Goal: Task Accomplishment & Management: Manage account settings

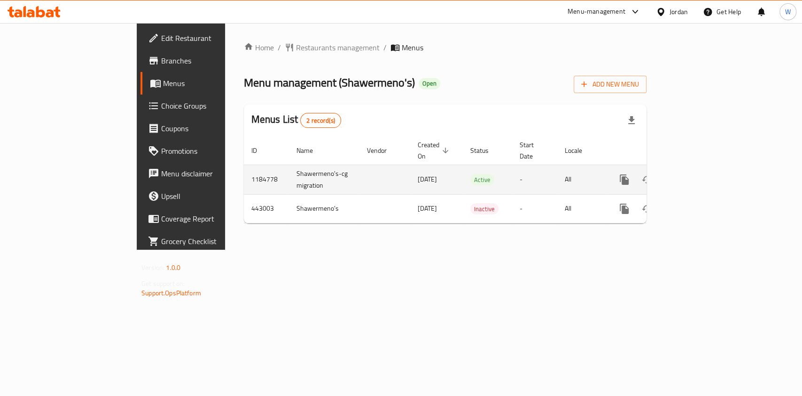
click at [697, 175] on icon "enhanced table" at bounding box center [692, 179] width 8 height 8
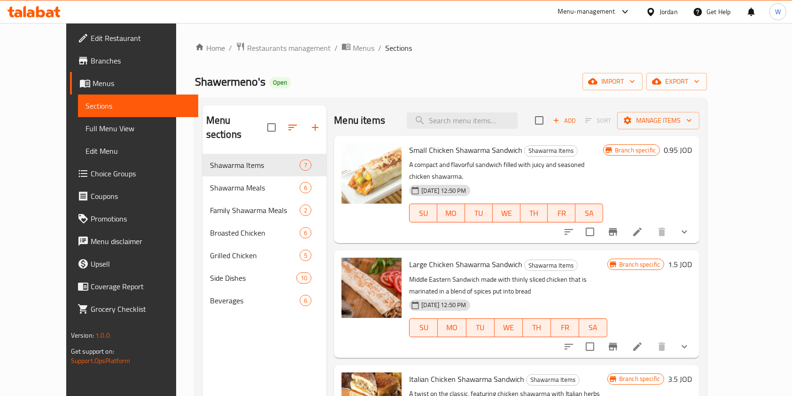
click at [475, 129] on div "Menu items Add Sort Manage items" at bounding box center [517, 120] width 366 height 31
click at [473, 122] on input "search" at bounding box center [462, 120] width 111 height 16
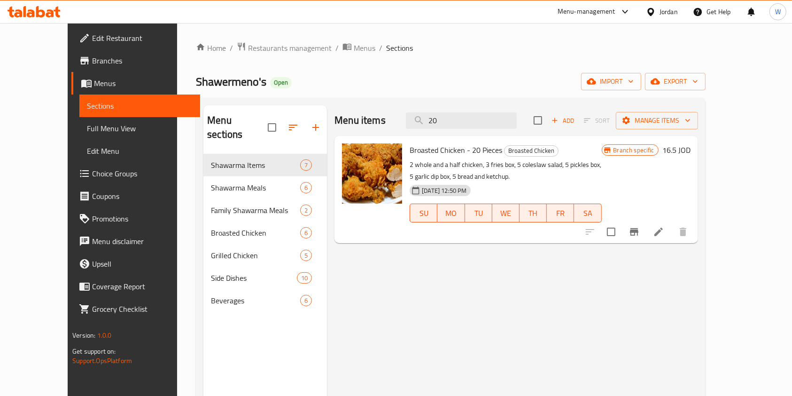
type input "20"
click at [672, 235] on li at bounding box center [659, 231] width 26 height 17
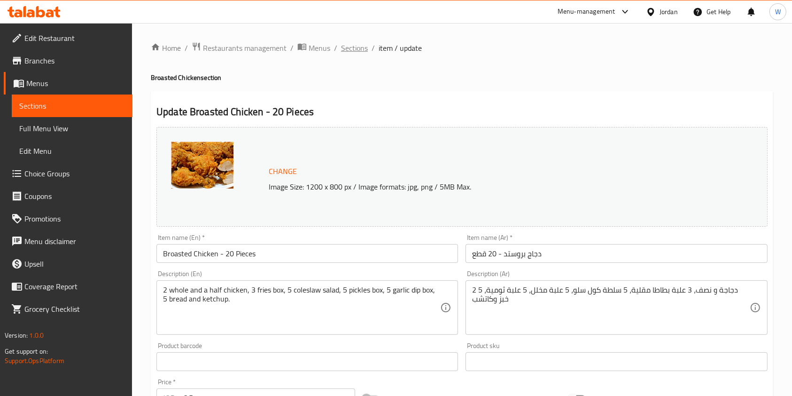
click at [343, 50] on span "Sections" at bounding box center [354, 47] width 27 height 11
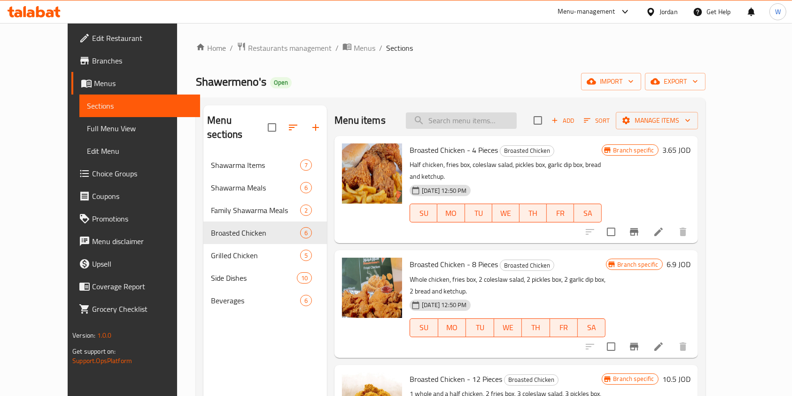
click at [450, 126] on input "search" at bounding box center [461, 120] width 111 height 16
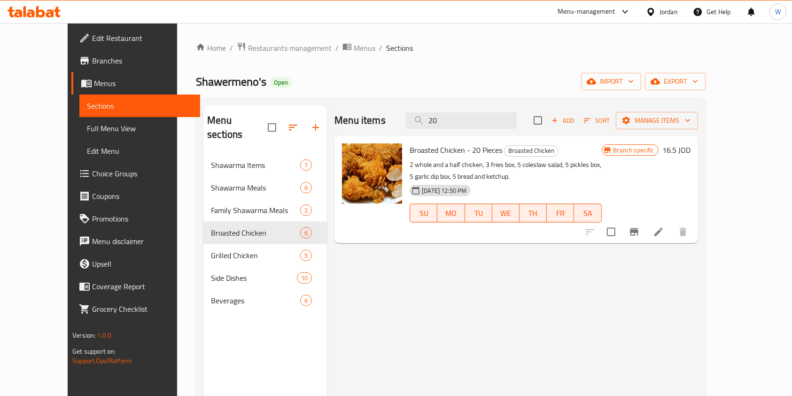
type input "20"
click at [646, 227] on button "Branch-specific-item" at bounding box center [634, 231] width 23 height 23
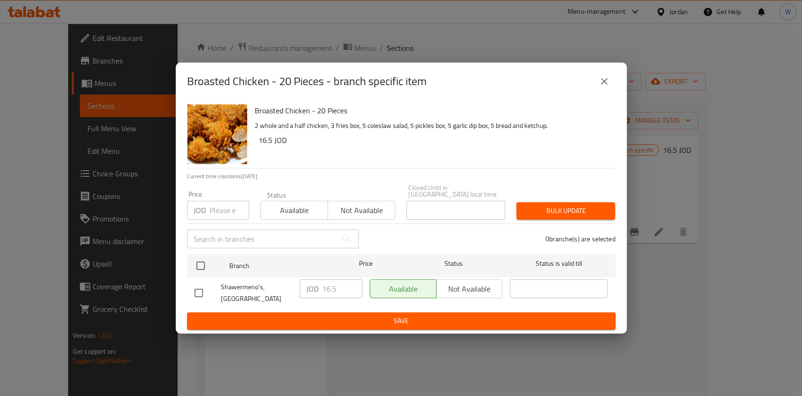
click at [611, 82] on button "close" at bounding box center [604, 81] width 23 height 23
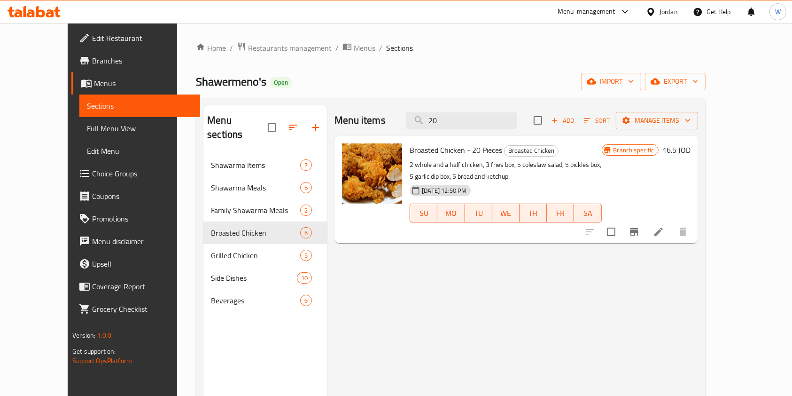
click at [672, 231] on li at bounding box center [659, 231] width 26 height 17
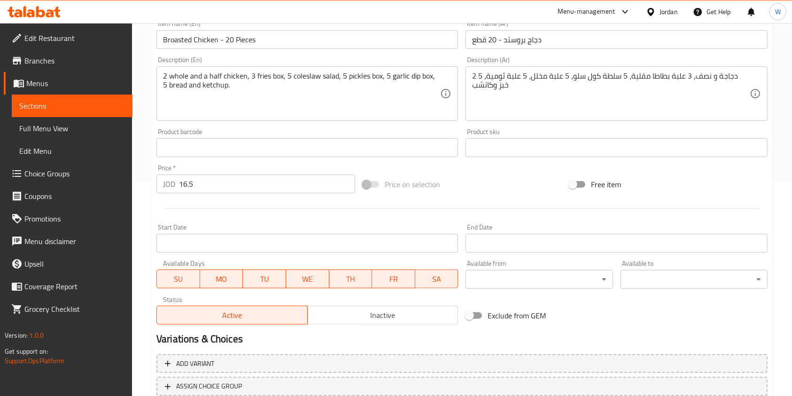
scroll to position [157, 0]
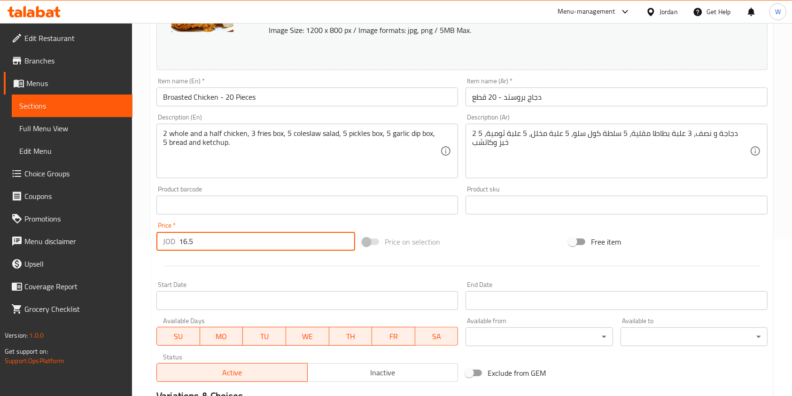
drag, startPoint x: 201, startPoint y: 242, endPoint x: 132, endPoint y: 224, distance: 71.2
click at [132, 226] on div "Home / Restaurants management / Menus / Sections / item / update Broasted Chick…" at bounding box center [462, 194] width 660 height 655
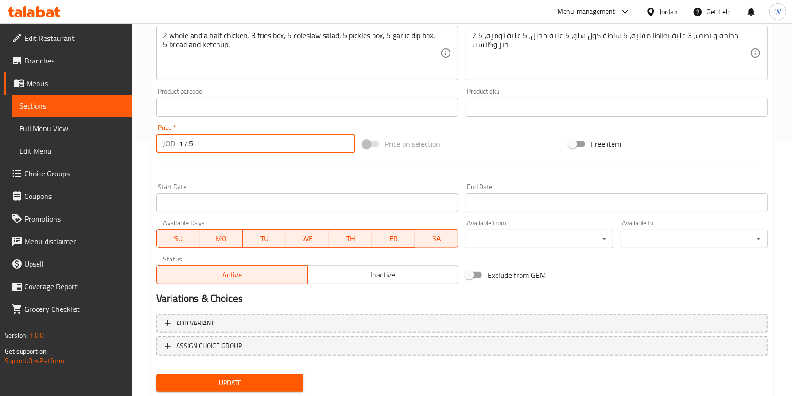
scroll to position [282, 0]
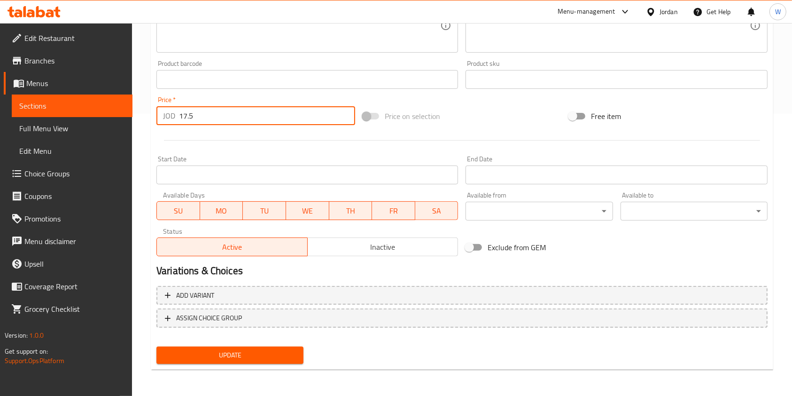
type input "17.5"
click at [222, 352] on span "Update" at bounding box center [230, 355] width 132 height 12
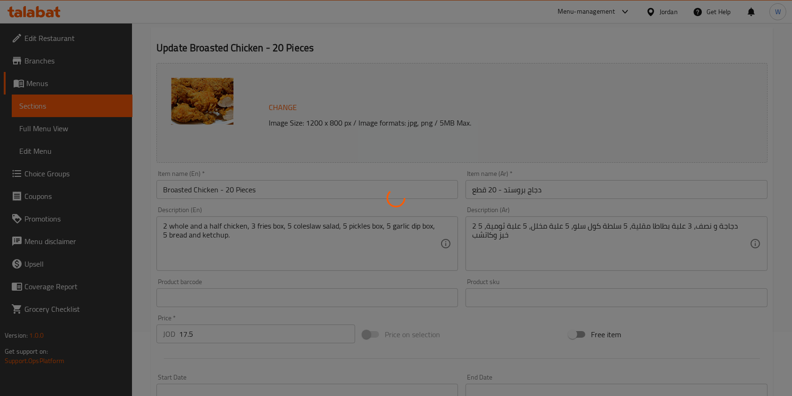
scroll to position [0, 0]
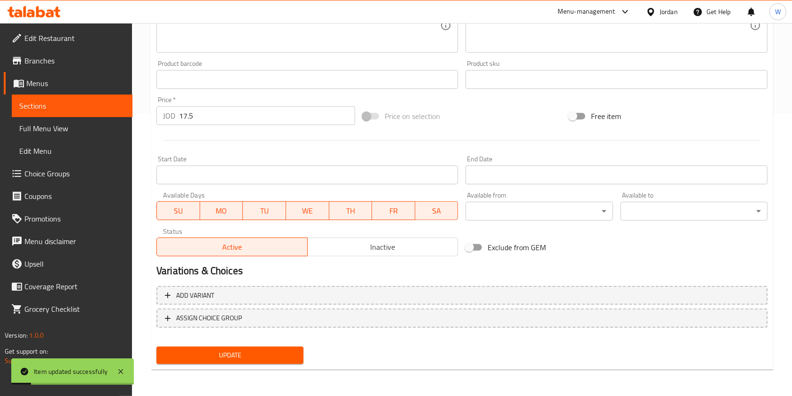
click at [247, 356] on span "Update" at bounding box center [230, 355] width 132 height 12
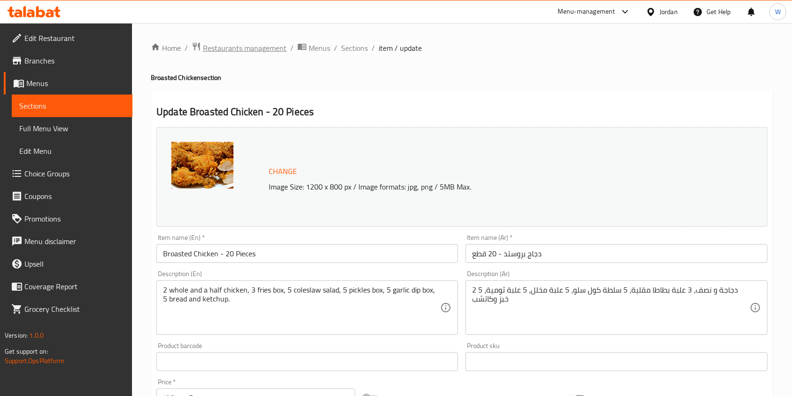
click at [250, 50] on span "Restaurants management" at bounding box center [245, 47] width 84 height 11
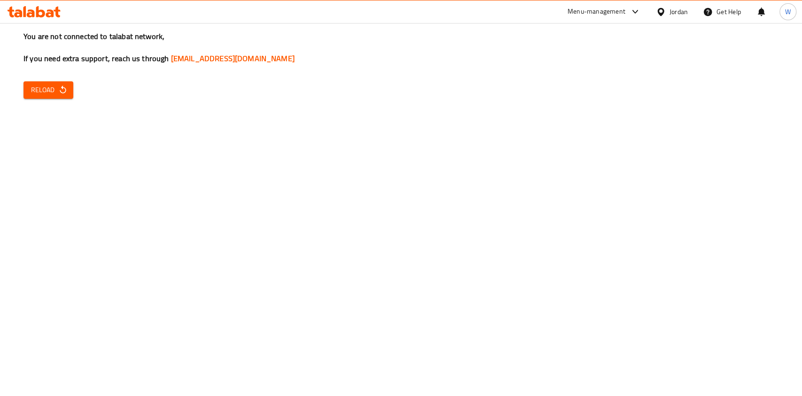
click at [222, 165] on div "You are not connected to talabat network, If you need extra support, reach us t…" at bounding box center [401, 198] width 802 height 396
drag, startPoint x: 27, startPoint y: 86, endPoint x: 32, endPoint y: 88, distance: 5.5
click at [27, 86] on button "Reload" at bounding box center [49, 89] width 50 height 17
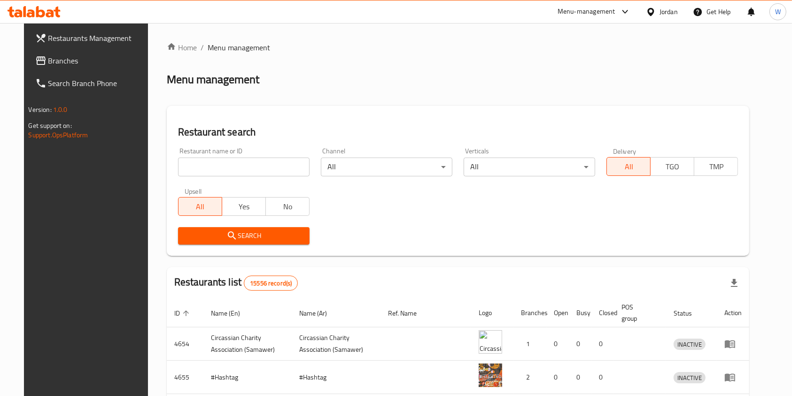
click at [208, 155] on div "Restaurant name or ID Restaurant name or ID" at bounding box center [244, 162] width 132 height 29
click at [211, 164] on input "search" at bounding box center [244, 166] width 132 height 19
type input "amman"
click button "Search" at bounding box center [244, 235] width 132 height 17
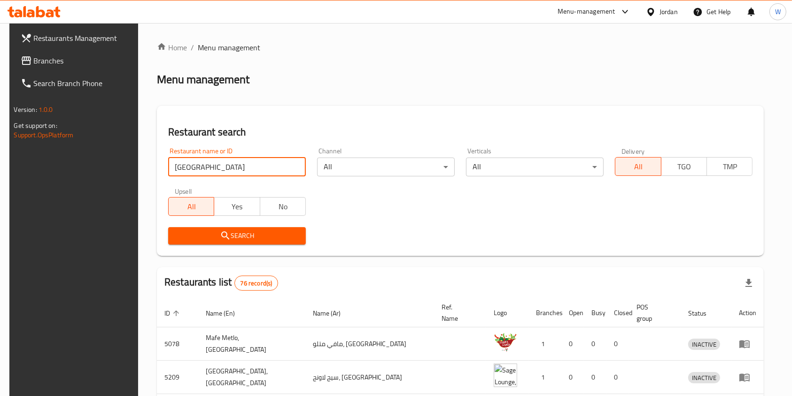
click button "Search" at bounding box center [237, 235] width 138 height 17
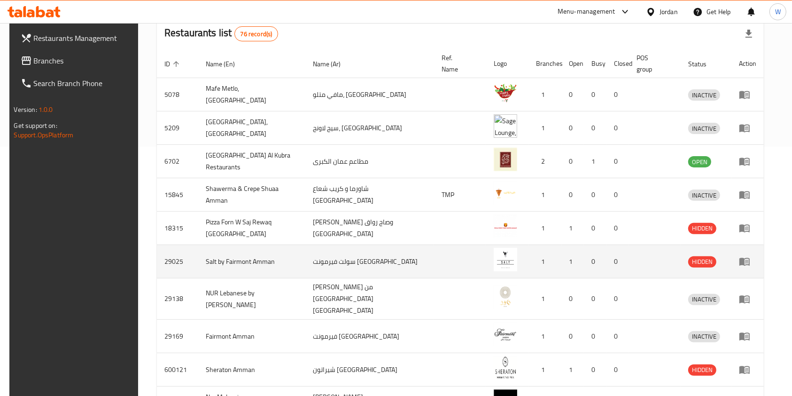
scroll to position [251, 0]
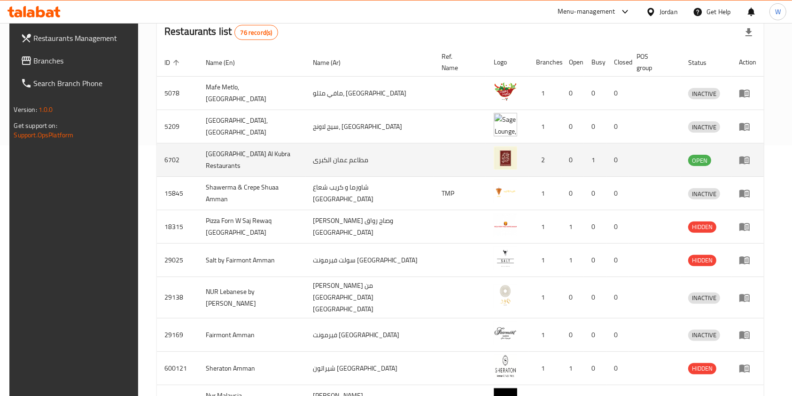
click at [748, 147] on td "enhanced table" at bounding box center [748, 159] width 32 height 33
click at [749, 154] on icon "enhanced table" at bounding box center [744, 159] width 11 height 11
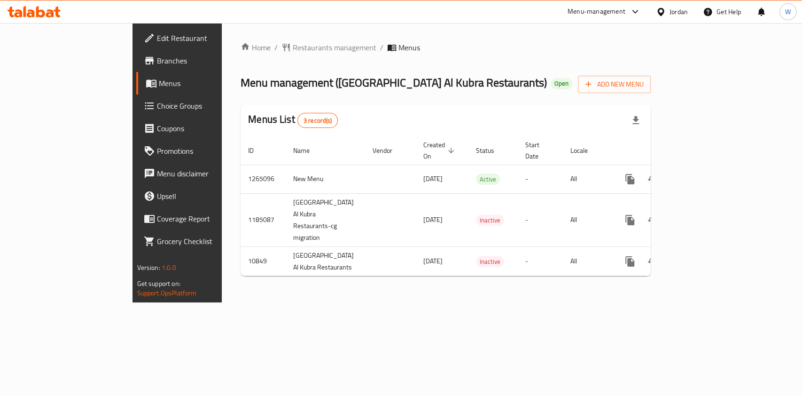
click at [157, 61] on span "Branches" at bounding box center [208, 60] width 102 height 11
